Goal: Information Seeking & Learning: Learn about a topic

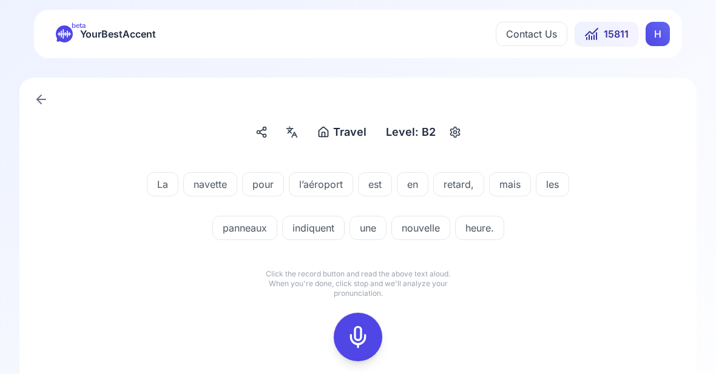
click at [364, 340] on icon at bounding box center [358, 337] width 24 height 24
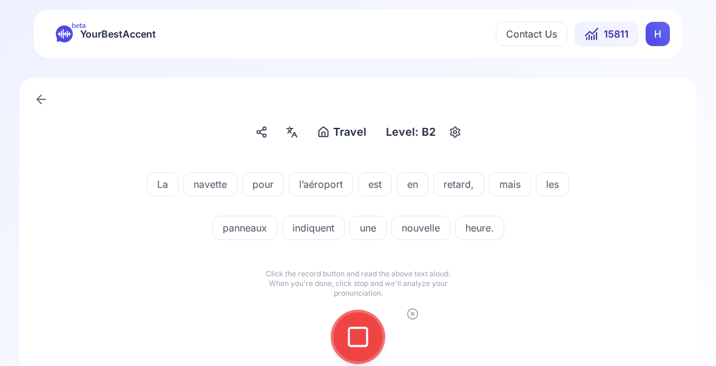
click at [362, 332] on icon at bounding box center [358, 337] width 24 height 24
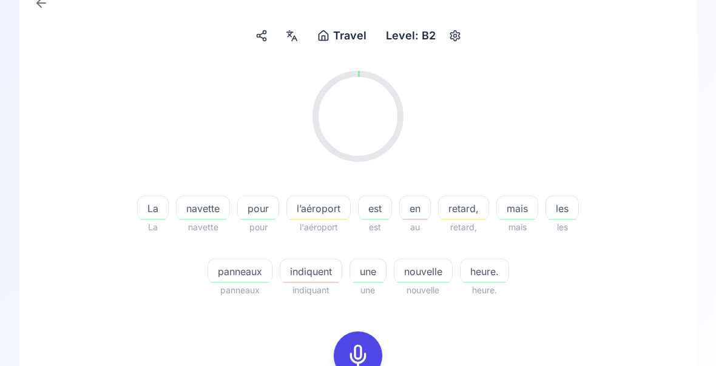
scroll to position [96, 0]
click at [317, 272] on span "indiquent" at bounding box center [310, 271] width 61 height 15
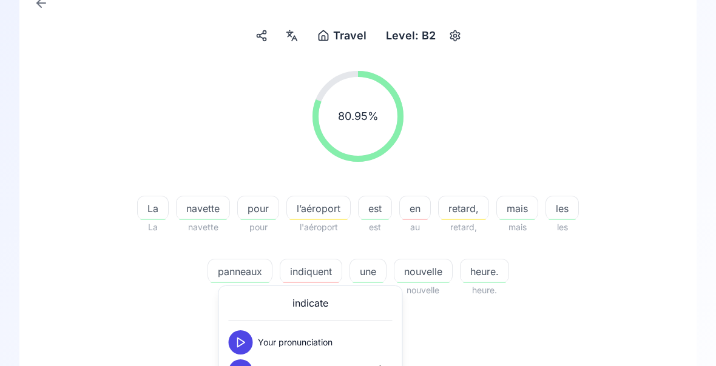
click at [244, 371] on icon at bounding box center [241, 372] width 12 height 12
click at [474, 342] on div "80.95 % 80.95 % La La navette navette pour pour l’aéroport l'aéroport est est e…" at bounding box center [358, 286] width 619 height 450
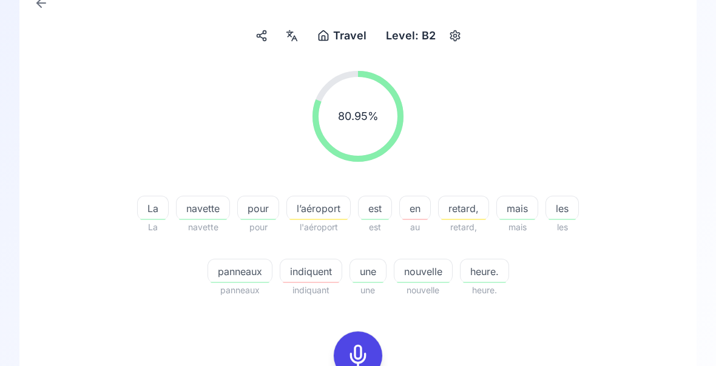
click at [207, 212] on span "navette" at bounding box center [203, 208] width 53 height 15
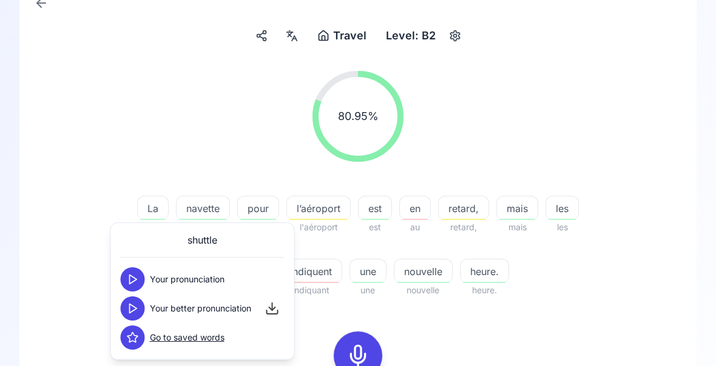
click at [539, 320] on div "80.95 % 80.95 % La La navette navette pour pour l’aéroport l'aéroport est est e…" at bounding box center [358, 286] width 619 height 450
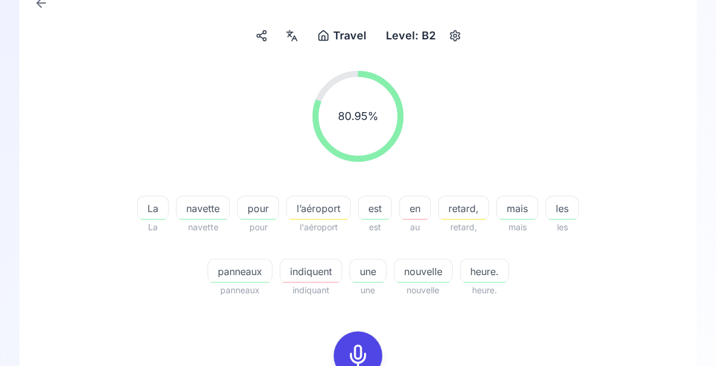
click at [252, 277] on span "panneaux" at bounding box center [240, 271] width 64 height 15
click at [527, 338] on div "80.95 % 80.95 % La La navette navette pour pour l’aéroport l'aéroport est est e…" at bounding box center [358, 286] width 619 height 450
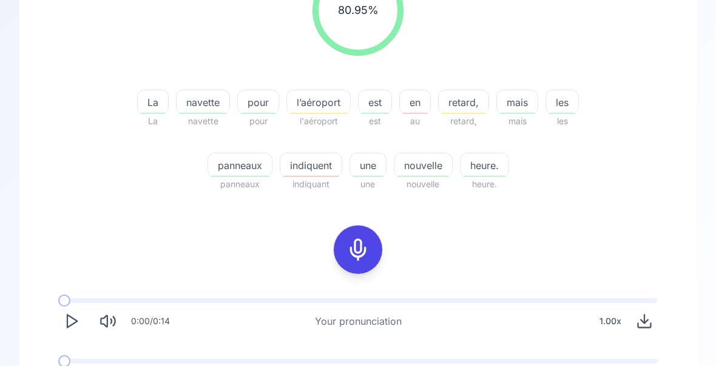
scroll to position [226, 0]
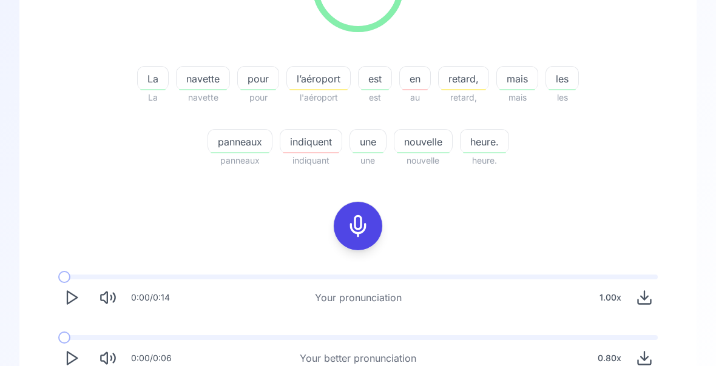
click at [80, 356] on button "Play" at bounding box center [71, 359] width 27 height 27
click at [493, 147] on span "heure." at bounding box center [484, 142] width 48 height 15
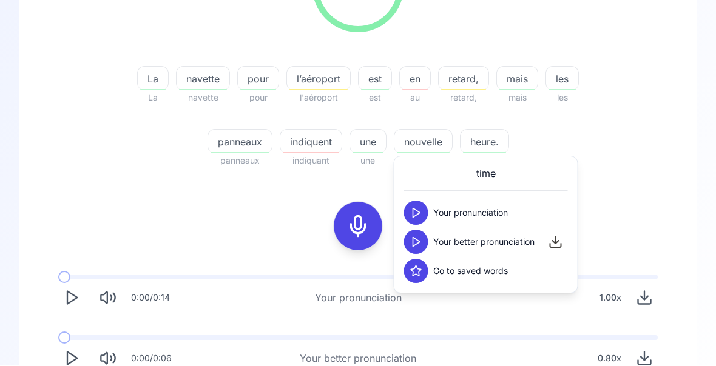
click at [420, 242] on polygon at bounding box center [416, 242] width 7 height 9
click at [630, 198] on div "80.95 % 80.95 % La La navette navette pour pour l’aéroport l'aéroport est est e…" at bounding box center [358, 157] width 619 height 450
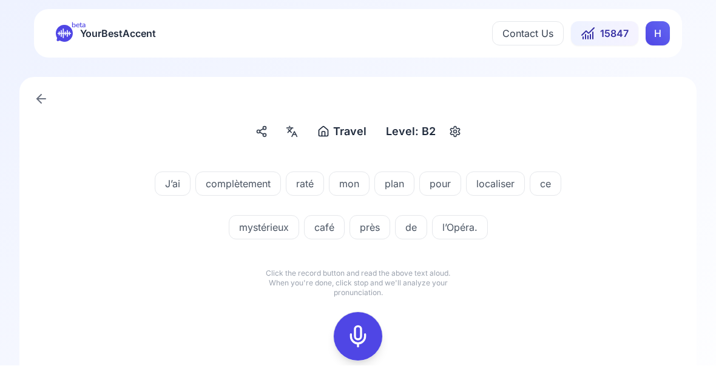
click at [362, 329] on icon at bounding box center [358, 337] width 24 height 24
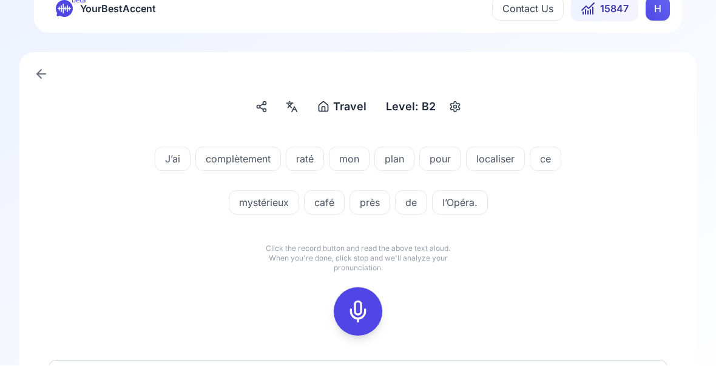
scroll to position [35, 0]
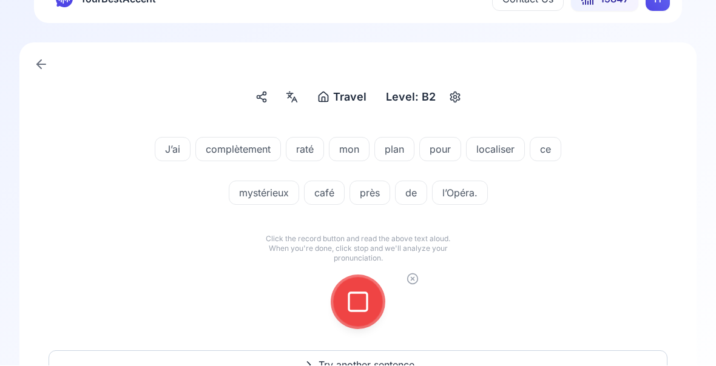
click at [363, 301] on icon at bounding box center [358, 303] width 24 height 24
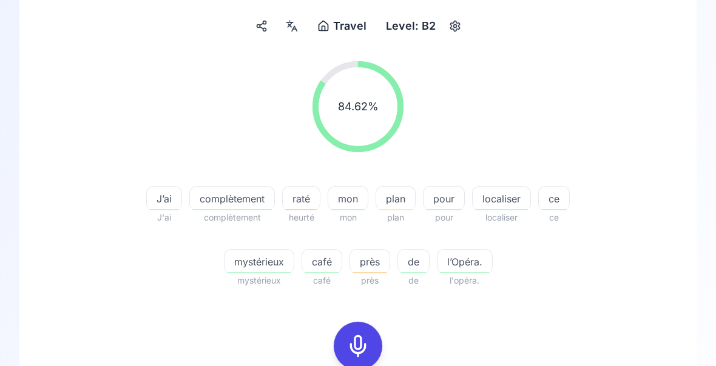
scroll to position [107, 0]
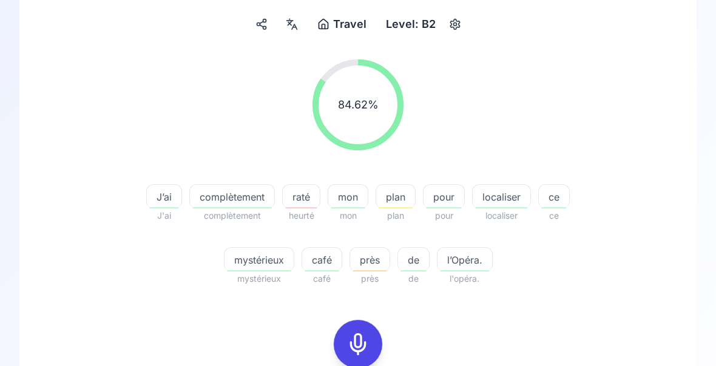
click at [230, 204] on span "complètement" at bounding box center [232, 197] width 84 height 15
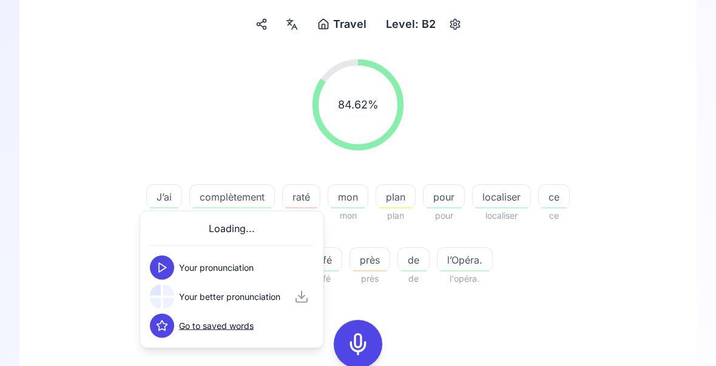
scroll to position [108, 0]
click at [305, 198] on span "raté" at bounding box center [301, 197] width 37 height 15
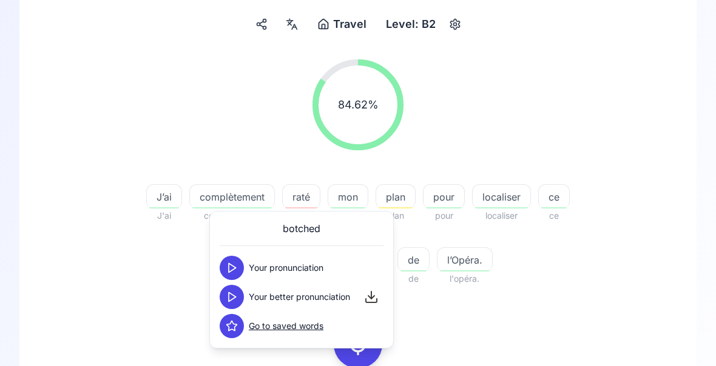
click at [240, 300] on button at bounding box center [232, 297] width 24 height 24
click at [601, 306] on div "84.62 % 84.62 % J’ai J'ai complètement complètement raté heurté mon mon plan pl…" at bounding box center [358, 275] width 619 height 450
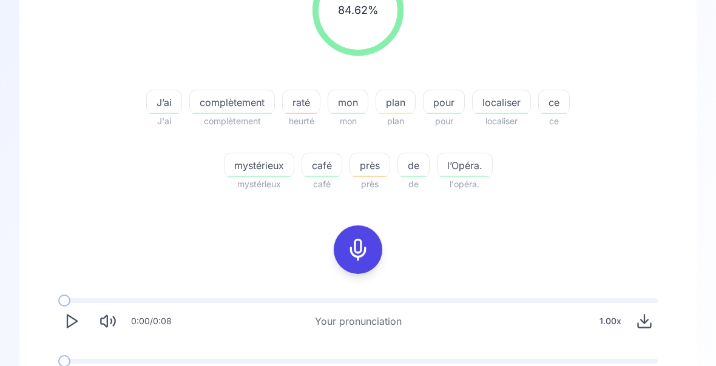
scroll to position [226, 0]
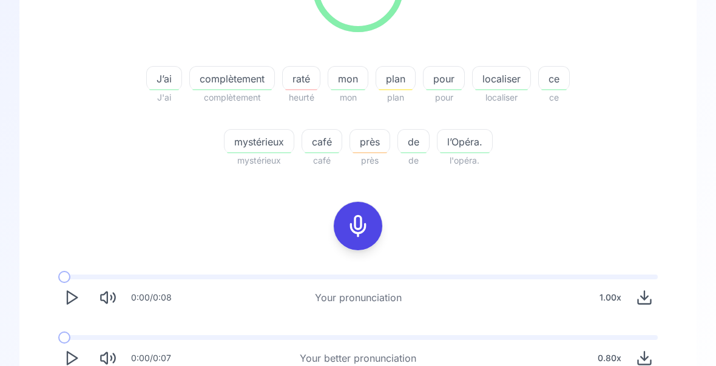
click at [71, 362] on icon "Play" at bounding box center [71, 359] width 17 height 17
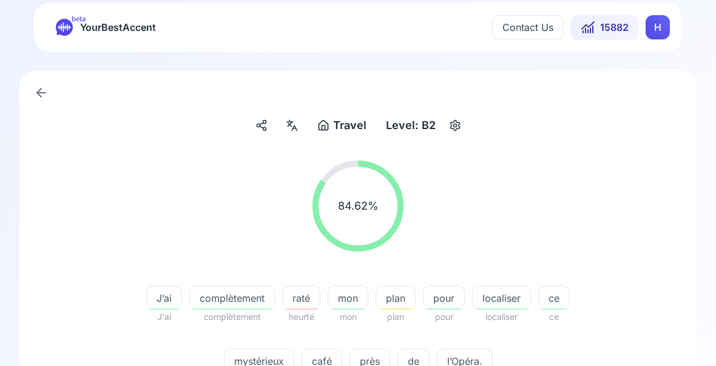
scroll to position [0, 0]
